Goal: Information Seeking & Learning: Learn about a topic

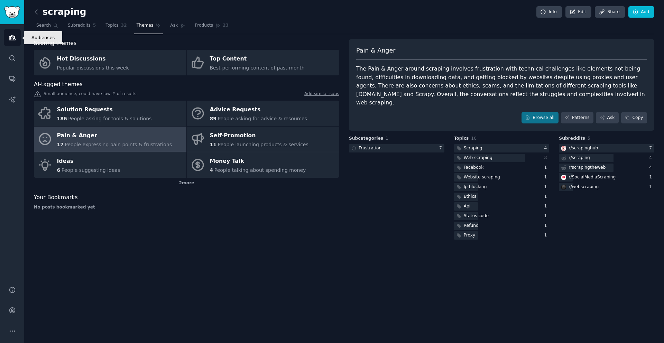
click at [19, 34] on link "Audiences" at bounding box center [12, 37] width 17 height 17
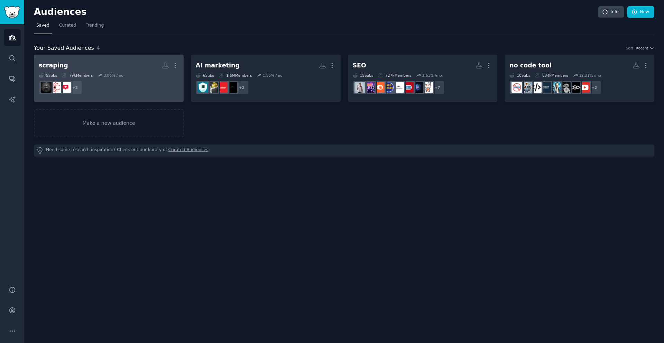
click at [144, 65] on h2 "scraping More" at bounding box center [109, 66] width 140 height 12
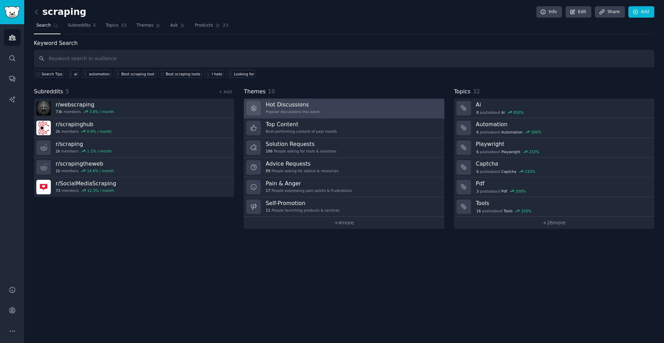
click at [308, 110] on div "Popular discussions this week" at bounding box center [293, 111] width 54 height 5
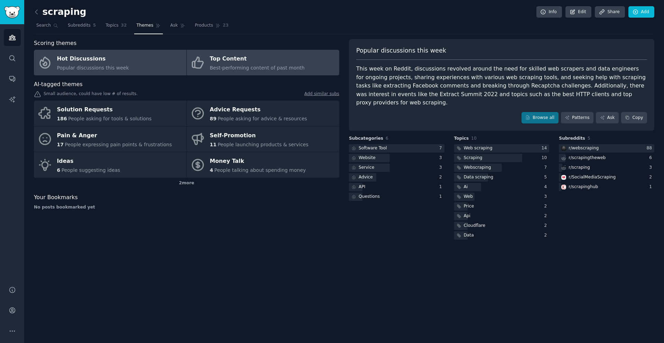
click at [228, 68] on span "Best-performing content of past month" at bounding box center [257, 68] width 95 height 6
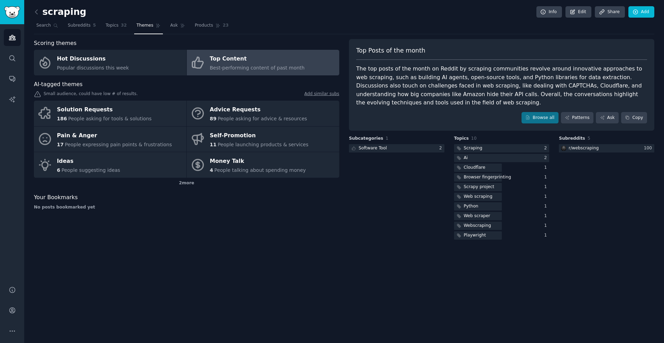
drag, startPoint x: 401, startPoint y: 78, endPoint x: 441, endPoint y: 79, distance: 40.2
click at [441, 79] on div "The top posts of the month on Reddit by scraping communities revolve around inn…" at bounding box center [501, 86] width 291 height 43
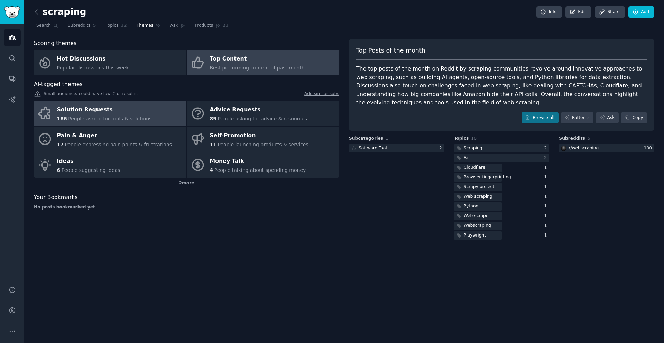
click at [158, 112] on link "Solution Requests 186 People asking for tools & solutions" at bounding box center [110, 114] width 153 height 26
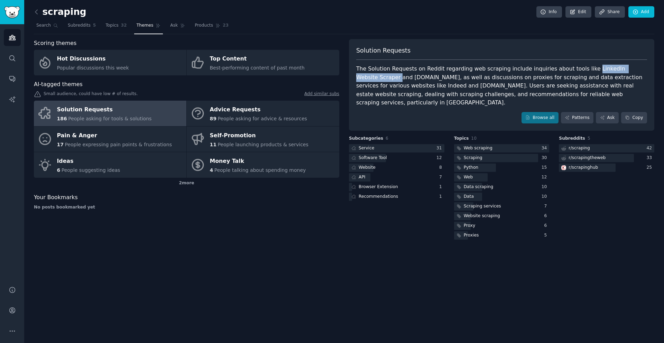
drag, startPoint x: 644, startPoint y: 69, endPoint x: 579, endPoint y: 70, distance: 65.4
click at [579, 70] on div "The Solution Requests on Reddit regarding web scraping include inquiries about …" at bounding box center [501, 86] width 291 height 43
copy div "LinkedIn Website Scraper"
drag, startPoint x: 389, startPoint y: 76, endPoint x: 368, endPoint y: 79, distance: 20.7
click at [368, 79] on div "The Solution Requests on Reddit regarding web scraping include inquiries about …" at bounding box center [501, 86] width 291 height 43
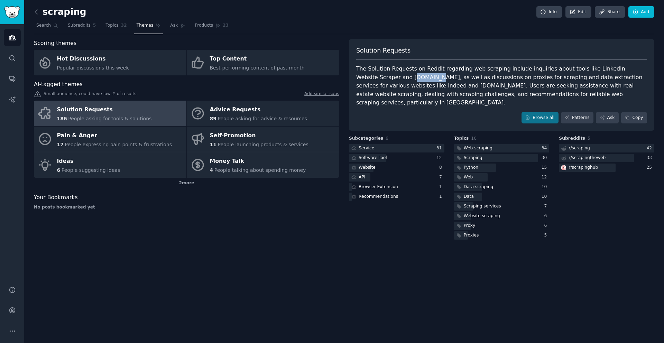
click at [369, 78] on div "The Solution Requests on Reddit regarding web scraping include inquiries about …" at bounding box center [501, 86] width 291 height 43
drag, startPoint x: 367, startPoint y: 78, endPoint x: 388, endPoint y: 79, distance: 21.2
click at [388, 79] on div "The Solution Requests on Reddit regarding web scraping include inquiries about …" at bounding box center [501, 86] width 291 height 43
copy div "[DOMAIN_NAME]"
click at [537, 83] on div "The Solution Requests on Reddit regarding web scraping include inquiries about …" at bounding box center [501, 86] width 291 height 43
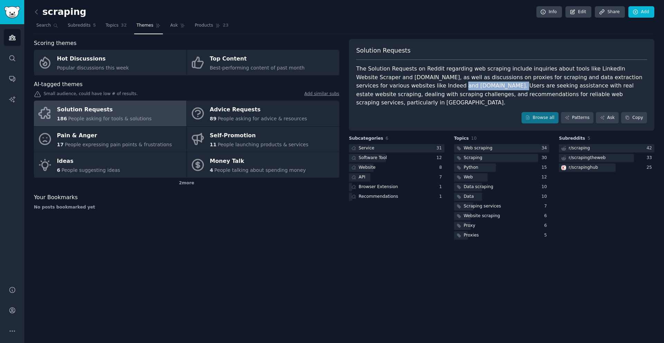
drag, startPoint x: 436, startPoint y: 87, endPoint x: 387, endPoint y: 89, distance: 49.9
click at [387, 89] on div "The Solution Requests on Reddit regarding web scraping include inquiries about …" at bounding box center [501, 86] width 291 height 43
copy div "[DOMAIN_NAME]"
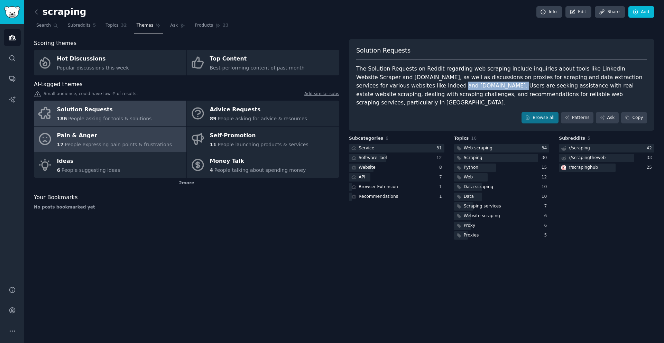
click at [125, 147] on span "People expressing pain points & frustrations" at bounding box center [118, 145] width 107 height 6
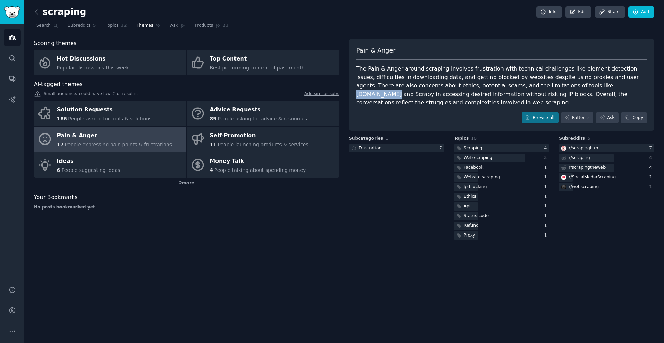
drag, startPoint x: 579, startPoint y: 86, endPoint x: 545, endPoint y: 88, distance: 34.0
click at [545, 88] on div "The Pain & Anger around scraping involves frustration with technical challenges…" at bounding box center [501, 86] width 291 height 43
copy div "[DOMAIN_NAME]"
click at [607, 97] on div "The Pain & Anger around scraping involves frustration with technical challenges…" at bounding box center [501, 86] width 291 height 43
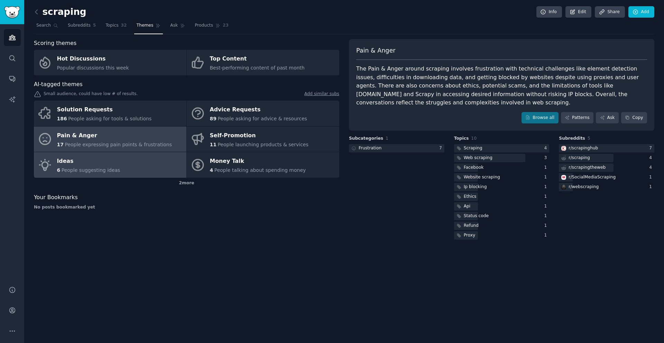
click at [114, 169] on span "People suggesting ideas" at bounding box center [91, 170] width 59 height 6
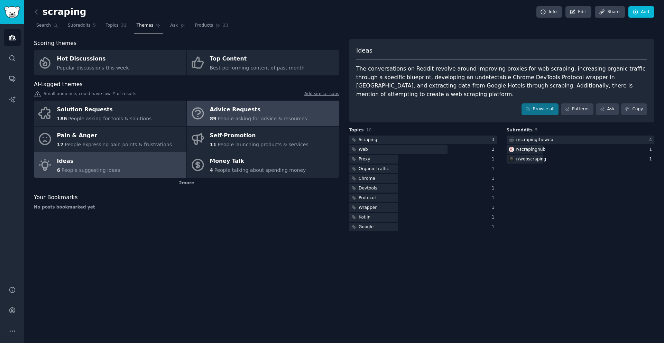
click at [214, 118] on span "89" at bounding box center [213, 119] width 7 height 6
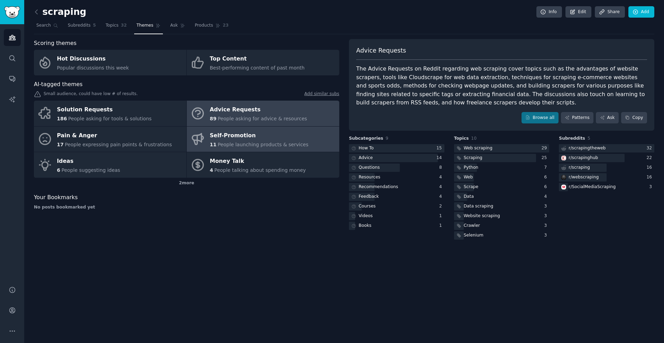
click at [286, 141] on div "11 People launching products & services" at bounding box center [259, 144] width 99 height 7
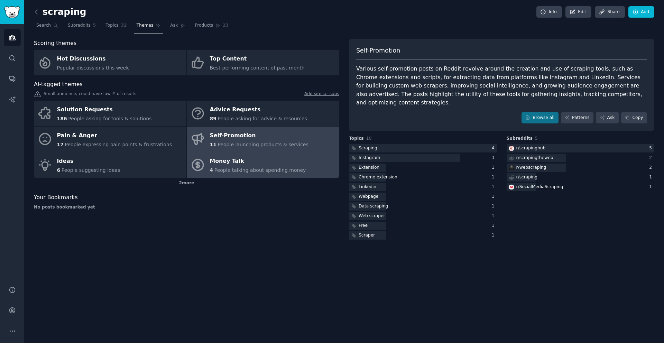
click at [290, 163] on div "Money Talk" at bounding box center [258, 161] width 96 height 11
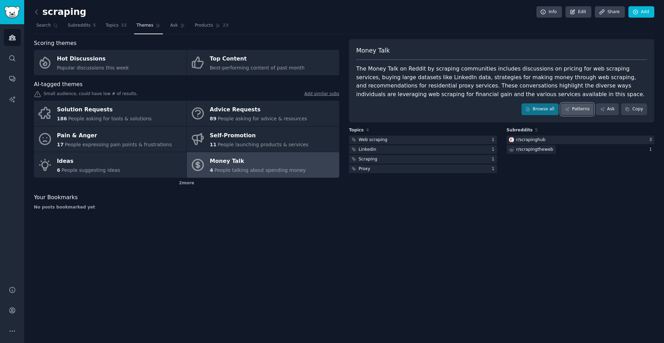
click at [588, 112] on link "Patterns" at bounding box center [577, 109] width 33 height 12
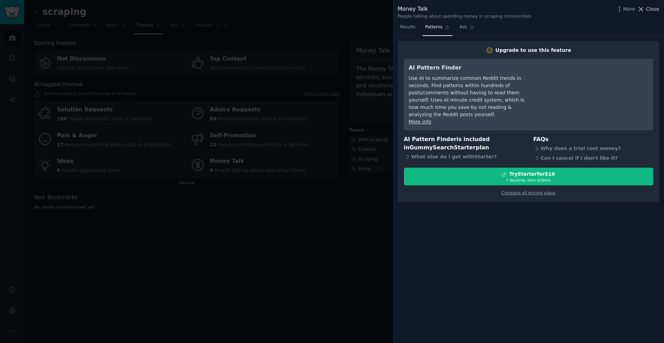
click at [650, 8] on span "Close" at bounding box center [652, 9] width 13 height 7
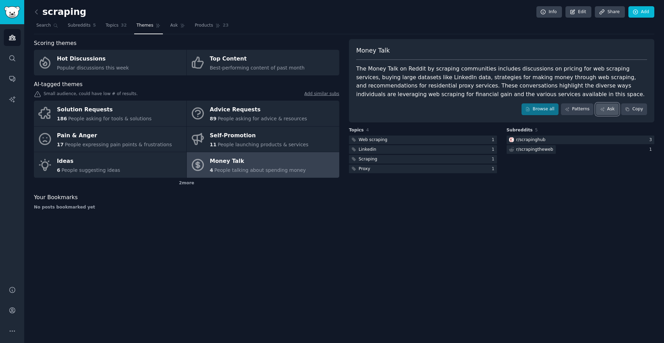
click at [605, 111] on link "Ask" at bounding box center [607, 109] width 23 height 12
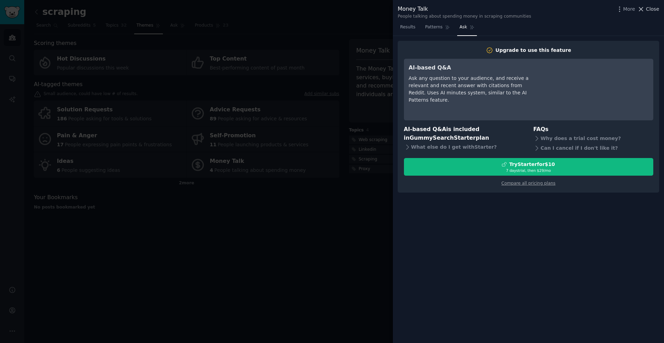
click at [648, 11] on span "Close" at bounding box center [652, 9] width 13 height 7
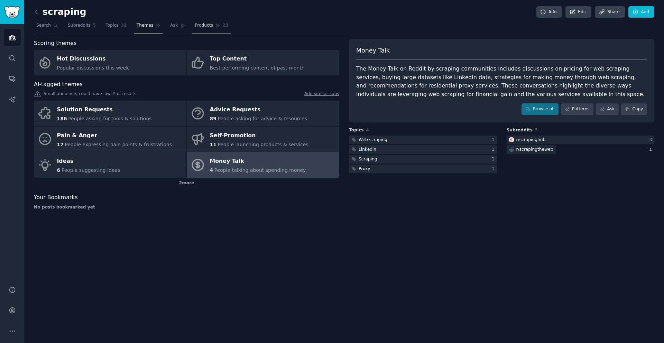
click at [197, 27] on span "Products" at bounding box center [204, 25] width 18 height 6
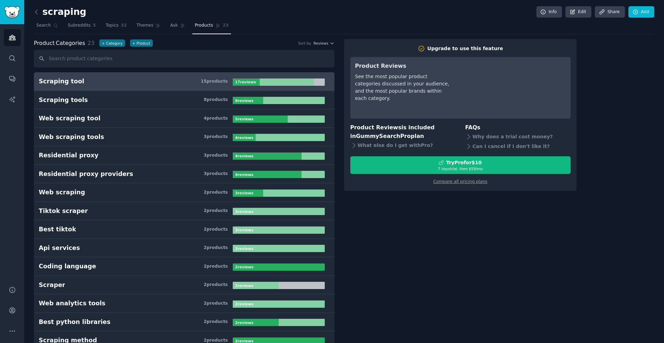
click at [187, 86] on link "Scraping tool 15 product s 17 review s" at bounding box center [184, 81] width 301 height 19
click at [218, 83] on div "15 product s" at bounding box center [214, 82] width 27 height 6
click at [79, 26] on span "Subreddits" at bounding box center [79, 25] width 23 height 6
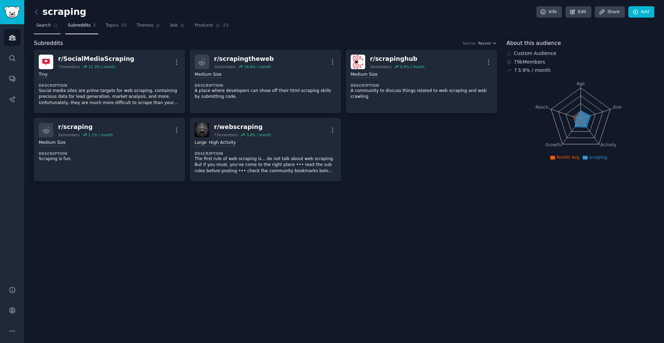
click at [44, 27] on span "Search" at bounding box center [43, 25] width 15 height 6
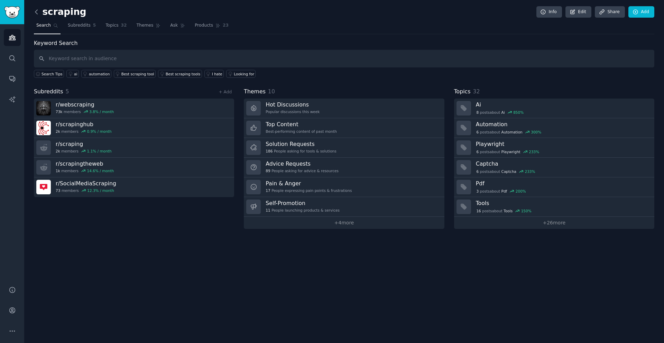
click at [37, 14] on icon at bounding box center [36, 11] width 7 height 7
